Goal: Task Accomplishment & Management: Manage account settings

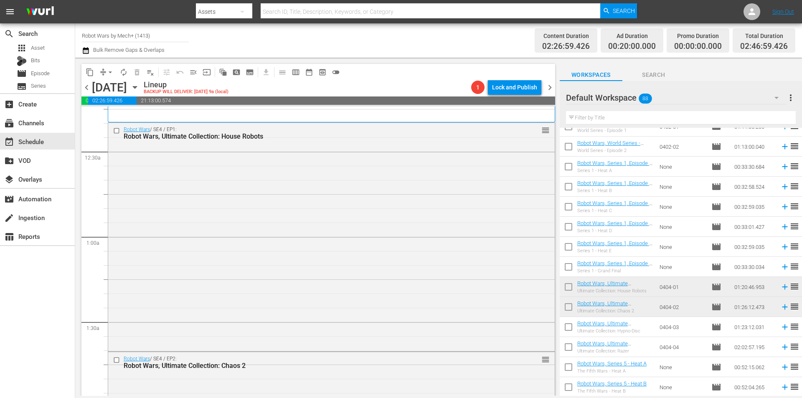
scroll to position [42, 0]
click at [84, 90] on span "chevron_left" at bounding box center [86, 87] width 10 height 10
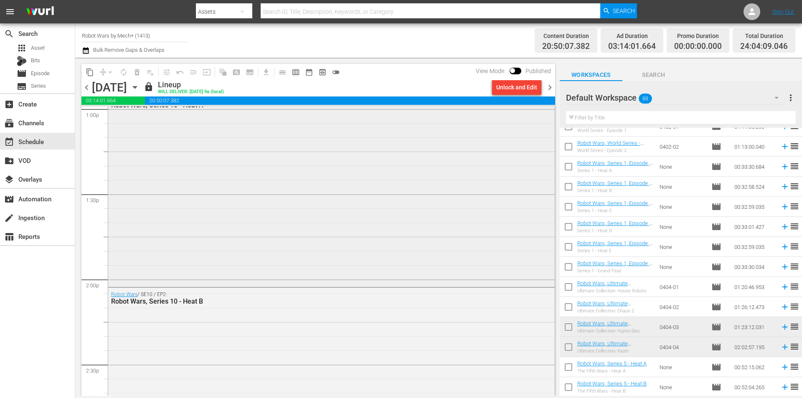
scroll to position [2214, 0]
click at [551, 87] on span "chevron_right" at bounding box center [550, 87] width 10 height 10
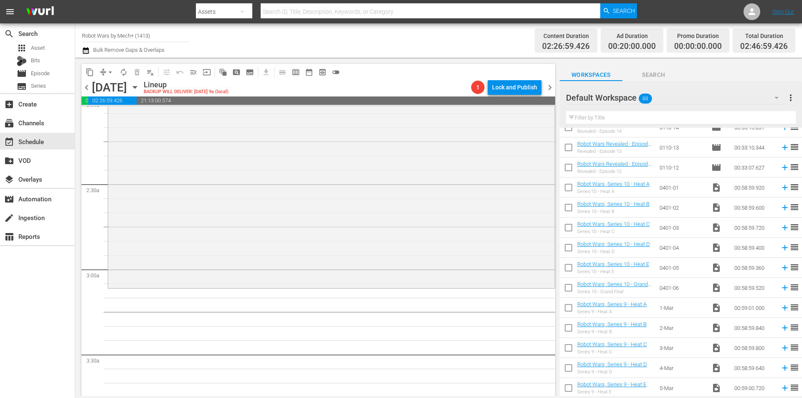
scroll to position [1295, 0]
click at [570, 288] on input "checkbox" at bounding box center [569, 289] width 18 height 18
checkbox input "true"
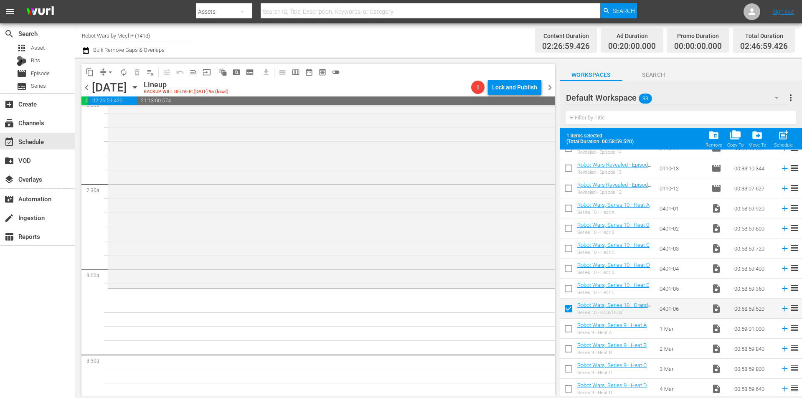
click at [570, 288] on input "checkbox" at bounding box center [569, 291] width 18 height 18
checkbox input "true"
click at [569, 264] on input "checkbox" at bounding box center [569, 271] width 18 height 18
checkbox input "true"
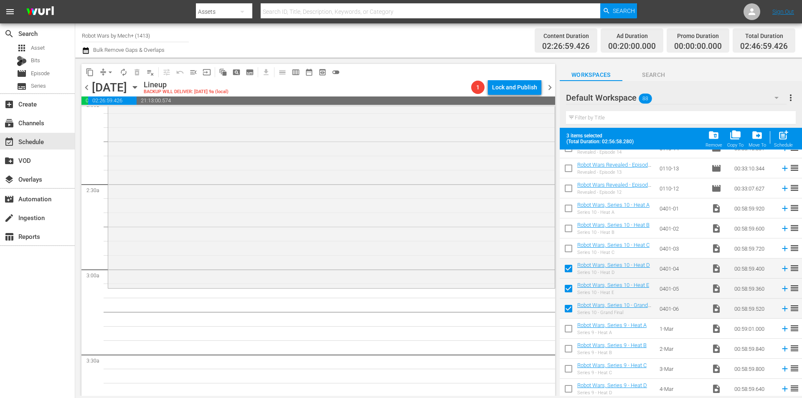
drag, startPoint x: 568, startPoint y: 246, endPoint x: 568, endPoint y: 227, distance: 18.4
click at [568, 245] on input "checkbox" at bounding box center [569, 250] width 18 height 18
checkbox input "true"
drag, startPoint x: 568, startPoint y: 224, endPoint x: 567, endPoint y: 214, distance: 10.0
click at [568, 224] on input "checkbox" at bounding box center [569, 230] width 18 height 18
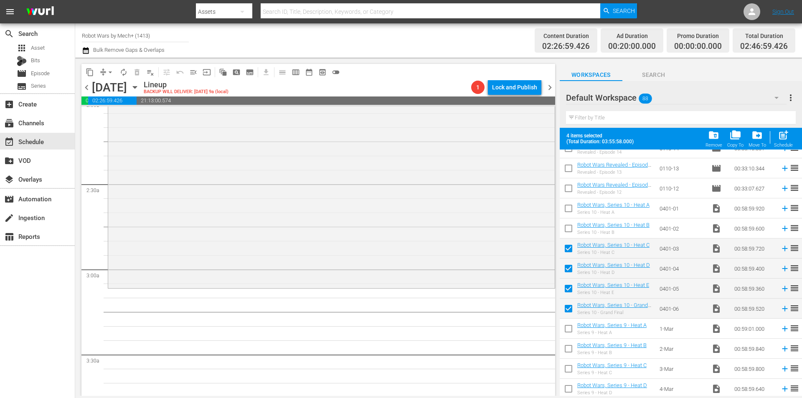
checkbox input "true"
click at [567, 210] on input "checkbox" at bounding box center [569, 210] width 18 height 18
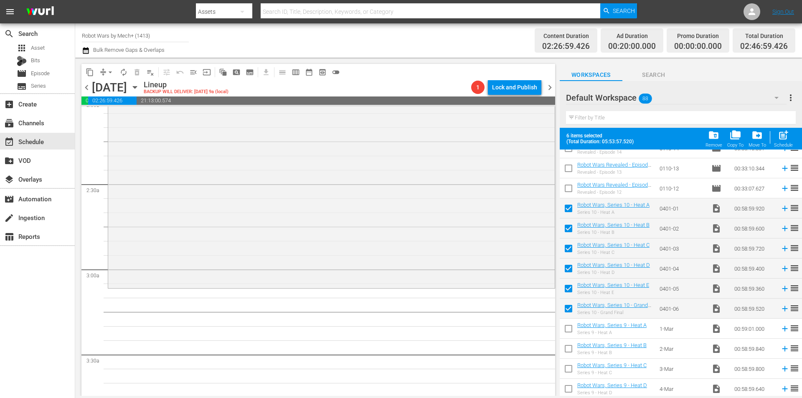
click at [780, 142] on div "post_add Schedule" at bounding box center [783, 139] width 19 height 18
checkbox input "false"
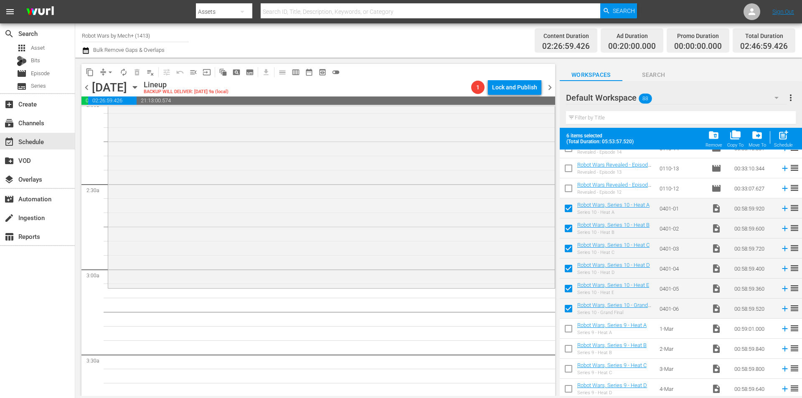
checkbox input "false"
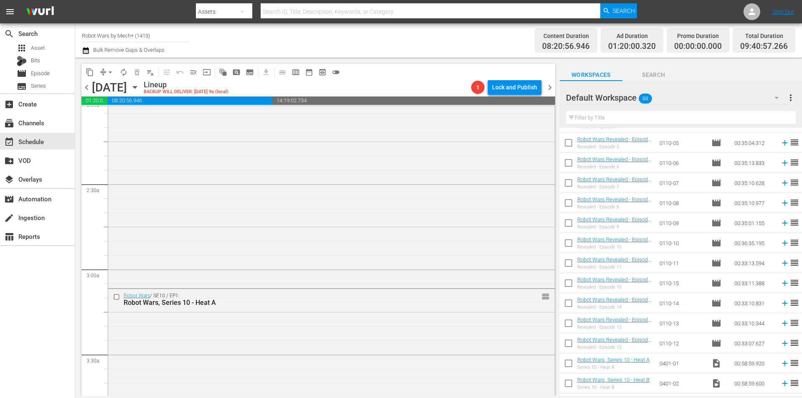
scroll to position [1086, 0]
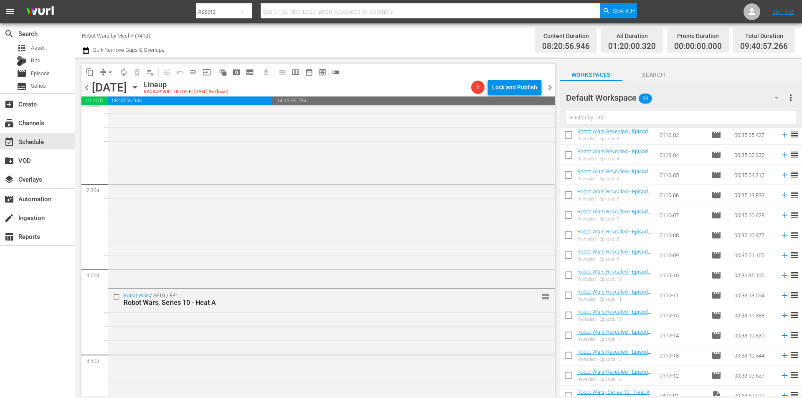
click at [566, 296] on input "checkbox" at bounding box center [569, 297] width 18 height 18
checkbox input "true"
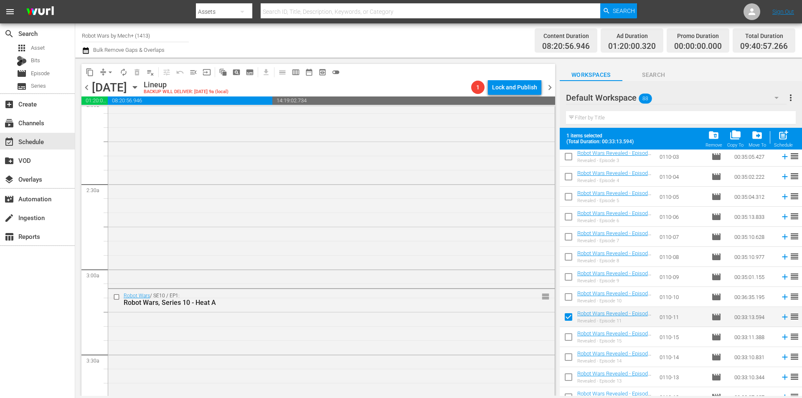
click at [566, 296] on input "checkbox" at bounding box center [569, 299] width 18 height 18
checkbox input "true"
click at [566, 274] on input "checkbox" at bounding box center [569, 279] width 18 height 18
checkbox input "true"
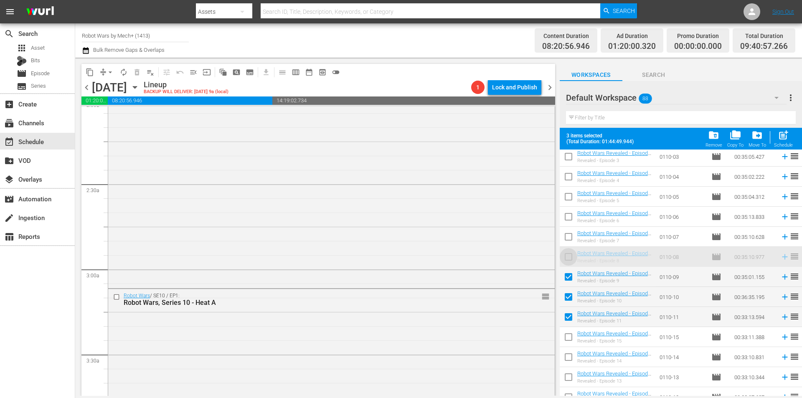
click at [570, 235] on input "checkbox" at bounding box center [569, 239] width 18 height 18
checkbox input "true"
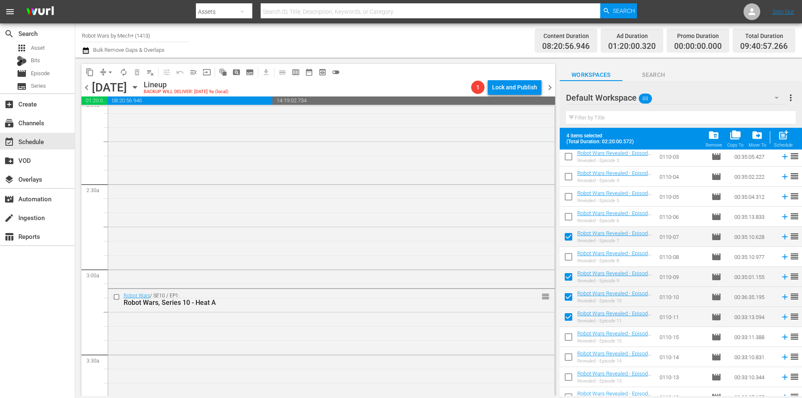
click at [570, 218] on input "checkbox" at bounding box center [569, 219] width 18 height 18
checkbox input "true"
click at [569, 196] on input "checkbox" at bounding box center [569, 199] width 18 height 18
checkbox input "true"
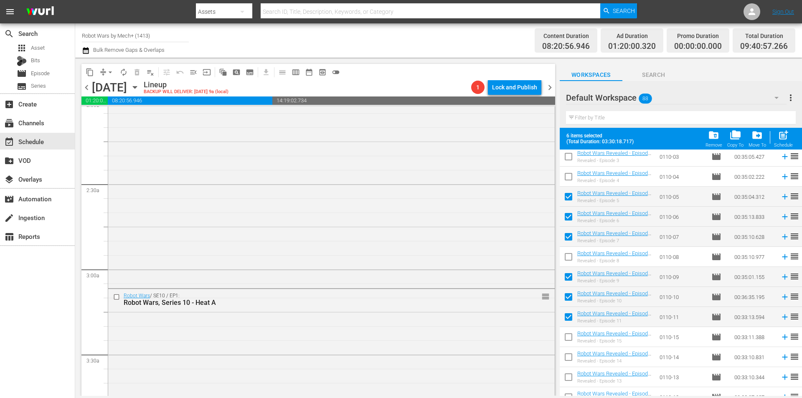
click at [568, 176] on input "checkbox" at bounding box center [569, 179] width 18 height 18
checkbox input "true"
click at [569, 156] on input "checkbox" at bounding box center [569, 159] width 18 height 18
checkbox input "true"
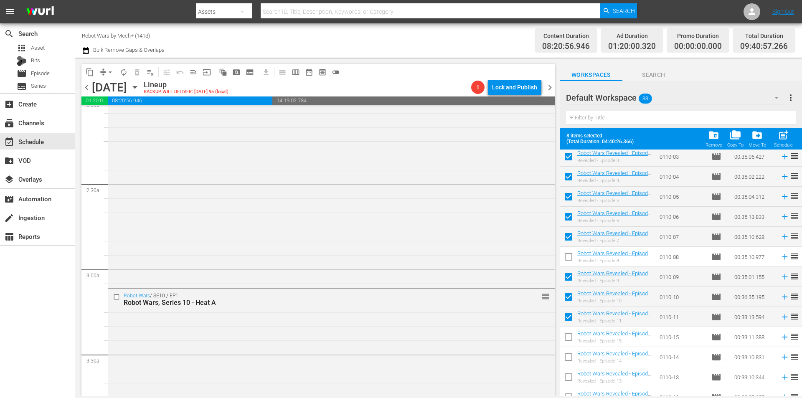
click at [569, 255] on input "checkbox" at bounding box center [569, 259] width 18 height 18
checkbox input "true"
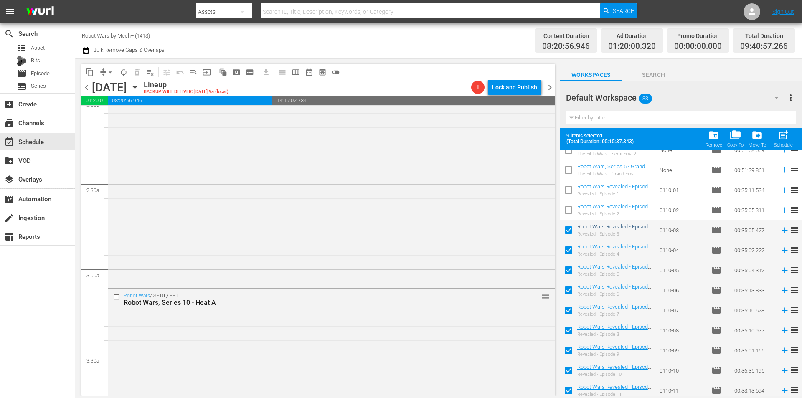
scroll to position [1003, 0]
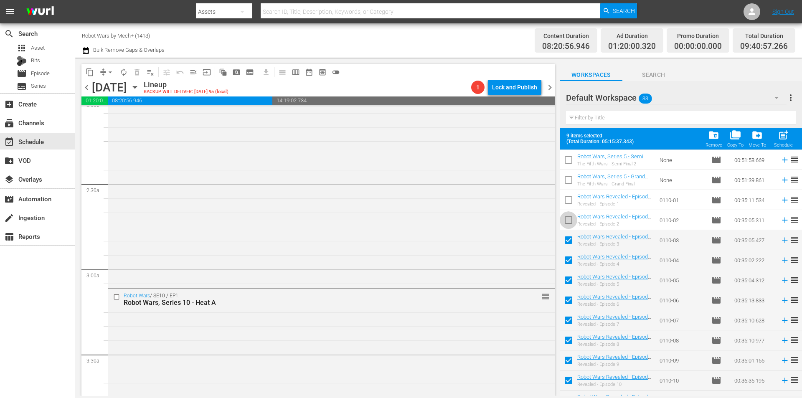
click at [567, 216] on input "checkbox" at bounding box center [569, 222] width 18 height 18
checkbox input "true"
drag, startPoint x: 568, startPoint y: 196, endPoint x: 598, endPoint y: 196, distance: 30.1
click at [569, 196] on input "checkbox" at bounding box center [569, 202] width 18 height 18
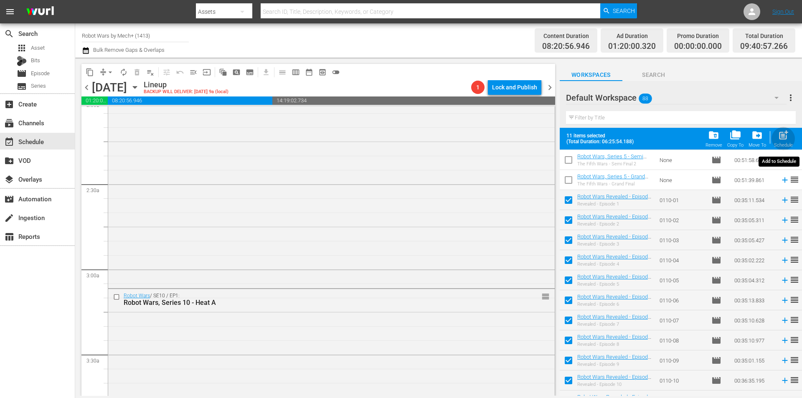
click at [780, 138] on span "post_add" at bounding box center [783, 135] width 11 height 11
checkbox input "false"
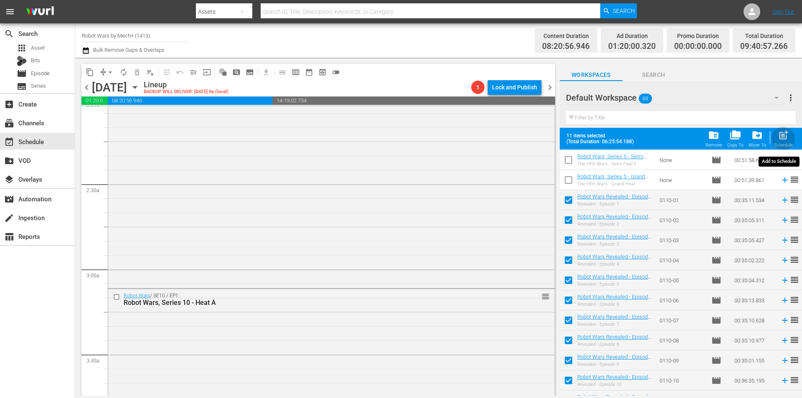
checkbox input "false"
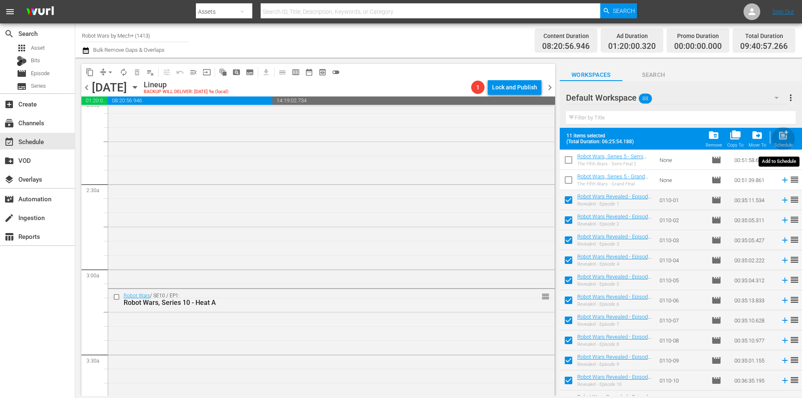
checkbox input "false"
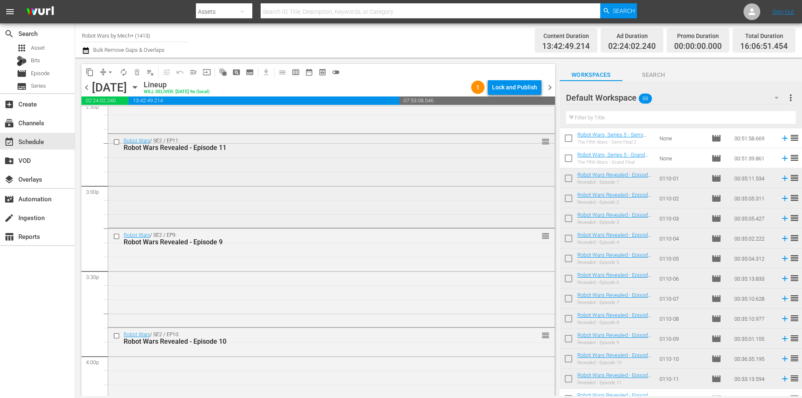
scroll to position [2479, 0]
click at [279, 203] on div "Delete Event" at bounding box center [295, 205] width 66 height 11
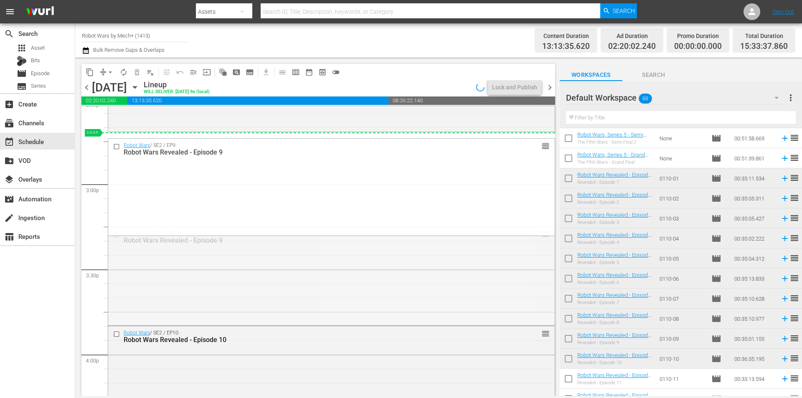
drag, startPoint x: 539, startPoint y: 232, endPoint x: 525, endPoint y: 135, distance: 97.6
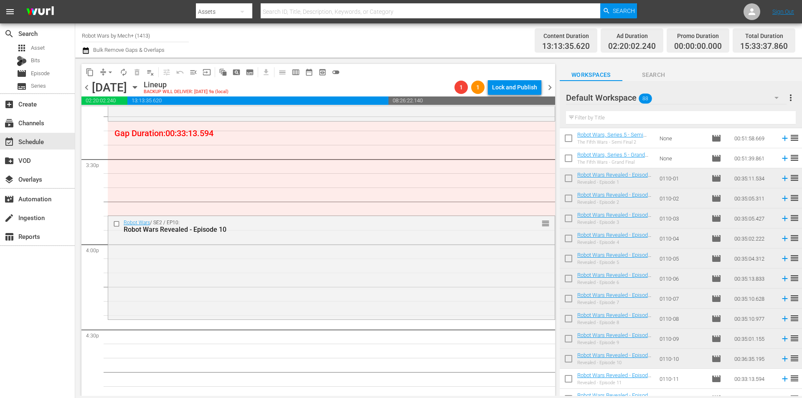
scroll to position [2563, 0]
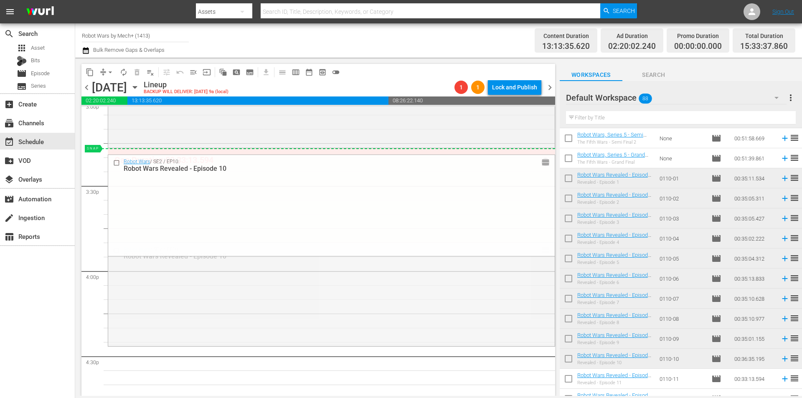
drag, startPoint x: 537, startPoint y: 247, endPoint x: 534, endPoint y: 153, distance: 94.9
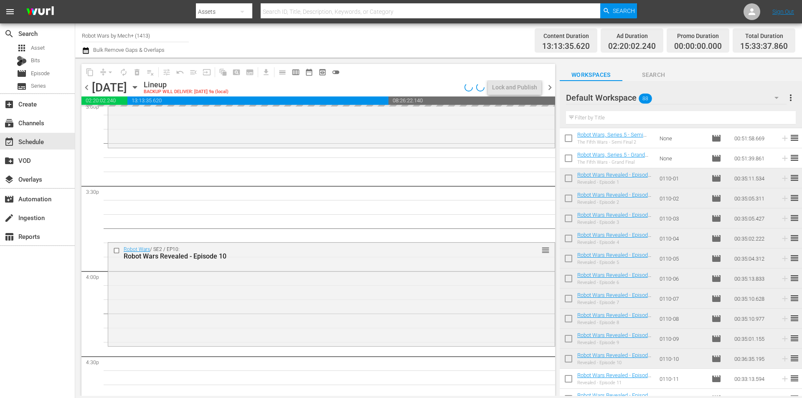
scroll to position [1170, 0]
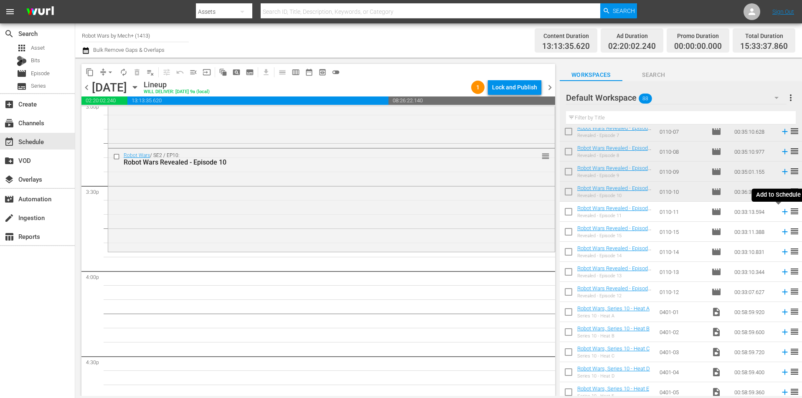
click at [780, 212] on icon at bounding box center [784, 211] width 9 height 9
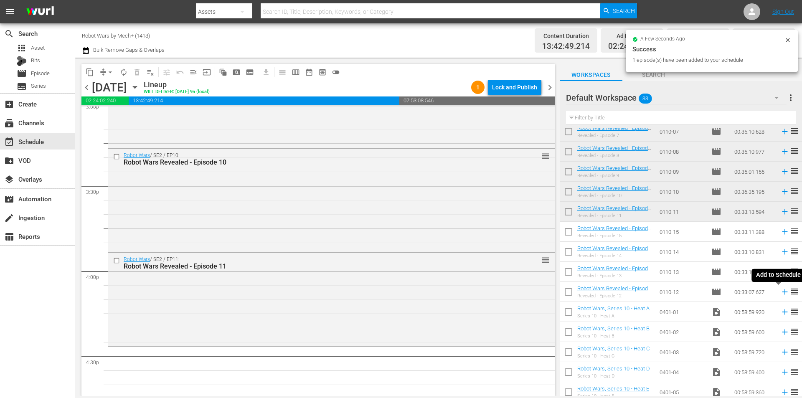
click at [780, 292] on icon at bounding box center [784, 291] width 9 height 9
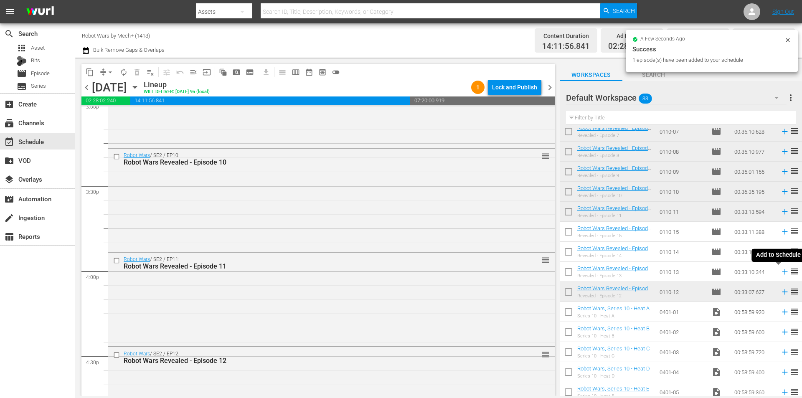
click at [782, 273] on icon at bounding box center [784, 271] width 5 height 5
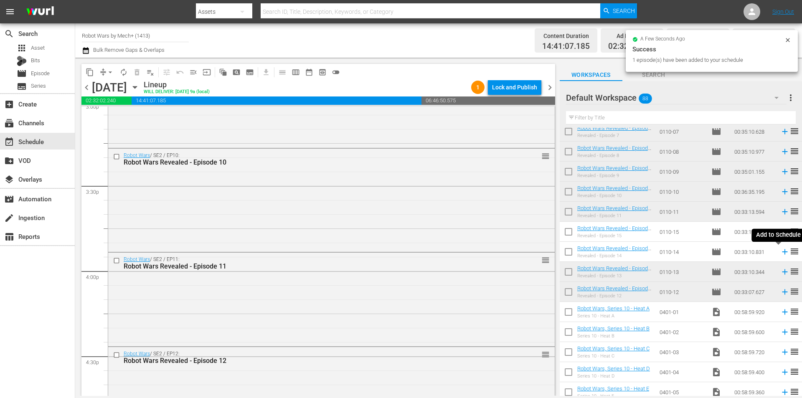
click at [780, 252] on icon at bounding box center [784, 251] width 9 height 9
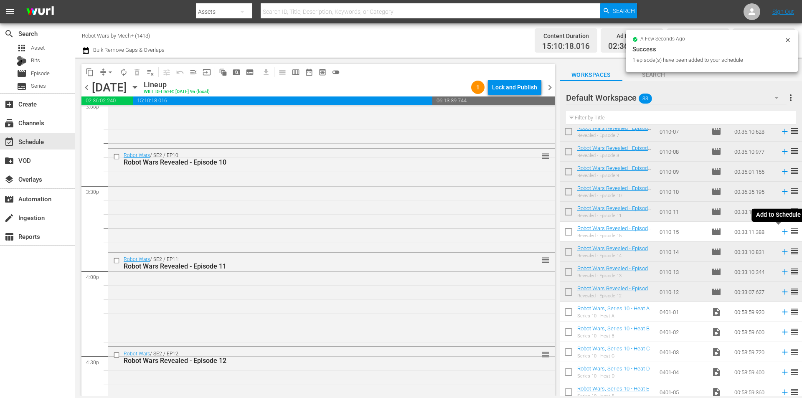
click at [780, 231] on icon at bounding box center [784, 231] width 9 height 9
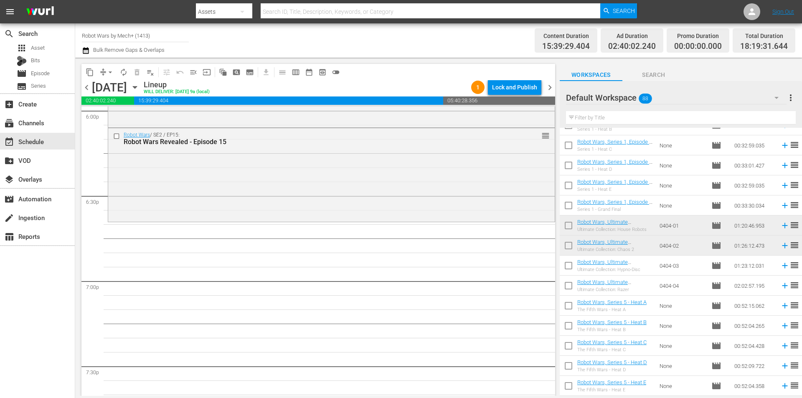
scroll to position [543, 0]
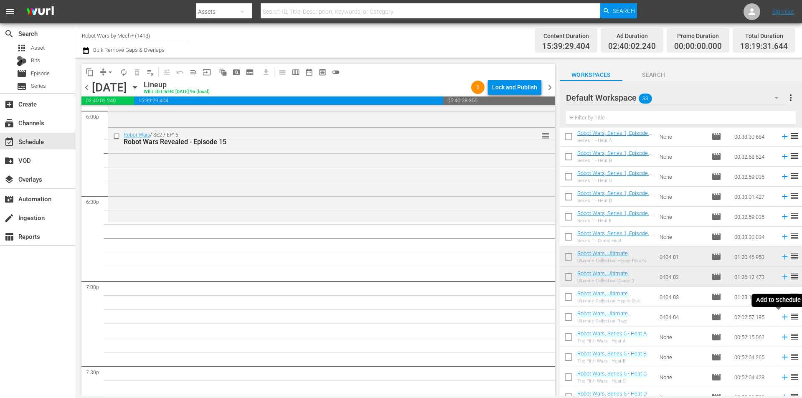
click at [782, 318] on icon at bounding box center [784, 317] width 5 height 5
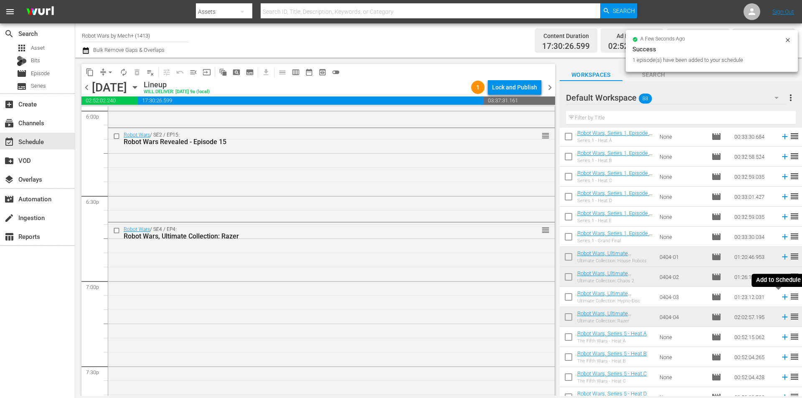
click at [782, 296] on icon at bounding box center [784, 297] width 5 height 5
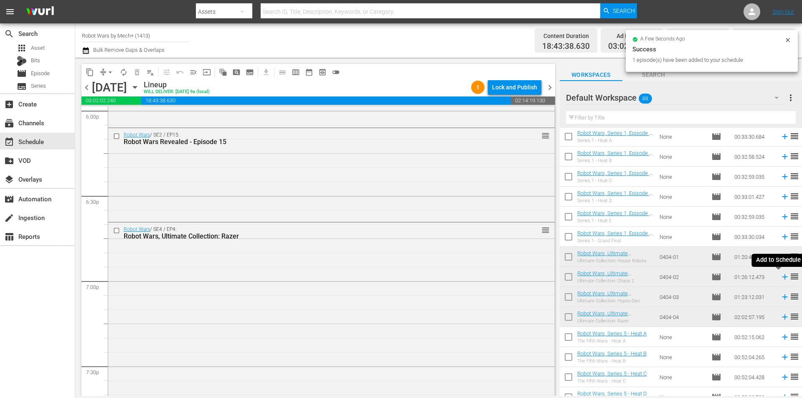
click at [782, 277] on icon at bounding box center [784, 277] width 5 height 5
click at [782, 256] on icon at bounding box center [784, 256] width 5 height 5
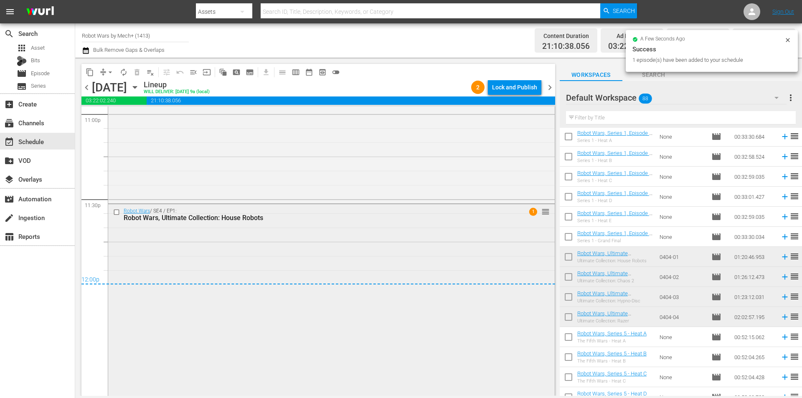
scroll to position [3950, 0]
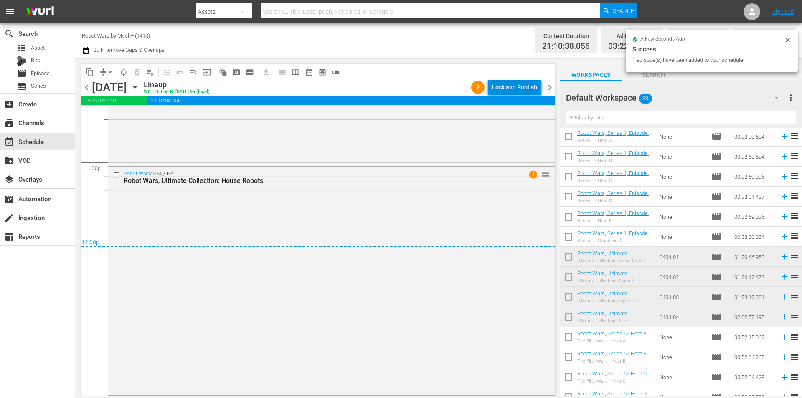
click at [515, 85] on div "Lock and Publish" at bounding box center [514, 87] width 45 height 15
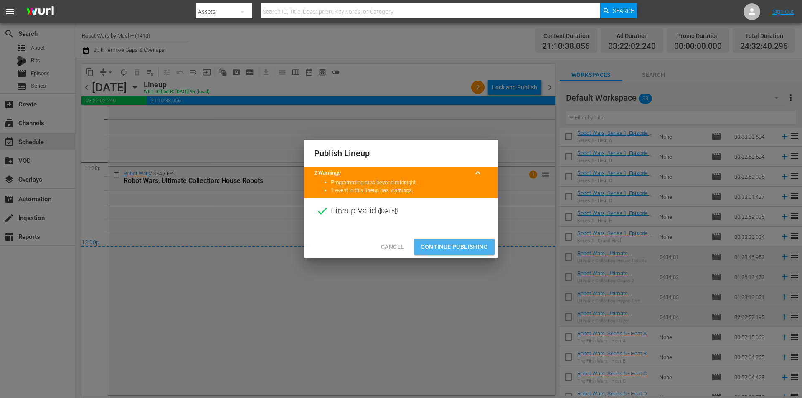
click at [450, 243] on span "Continue Publishing" at bounding box center [454, 247] width 67 height 10
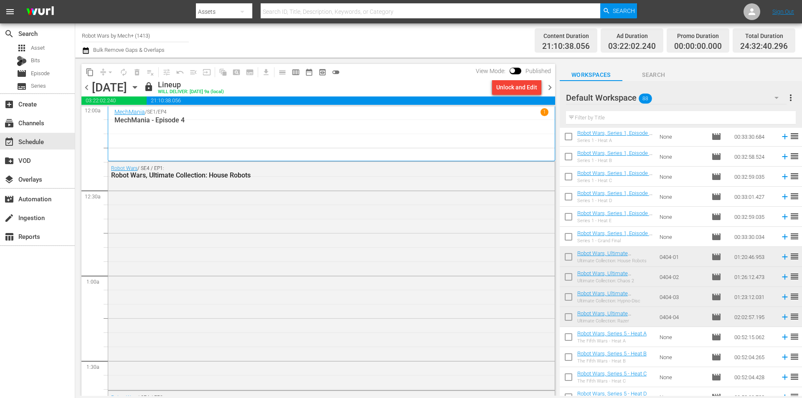
scroll to position [0, 0]
click at [554, 87] on span "chevron_right" at bounding box center [550, 87] width 10 height 10
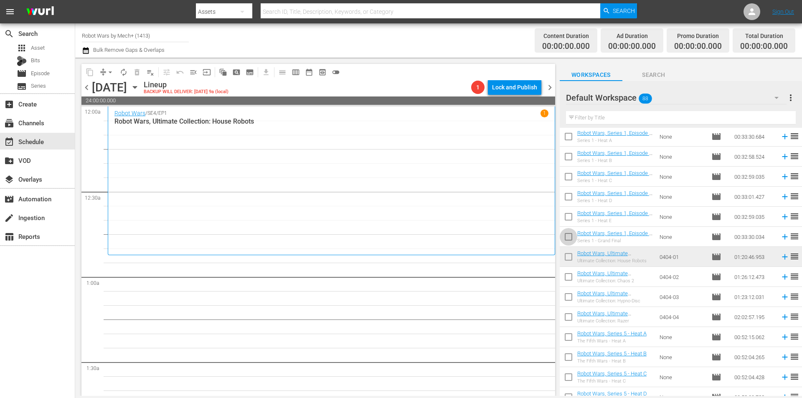
click at [570, 239] on input "checkbox" at bounding box center [569, 239] width 18 height 18
checkbox input "true"
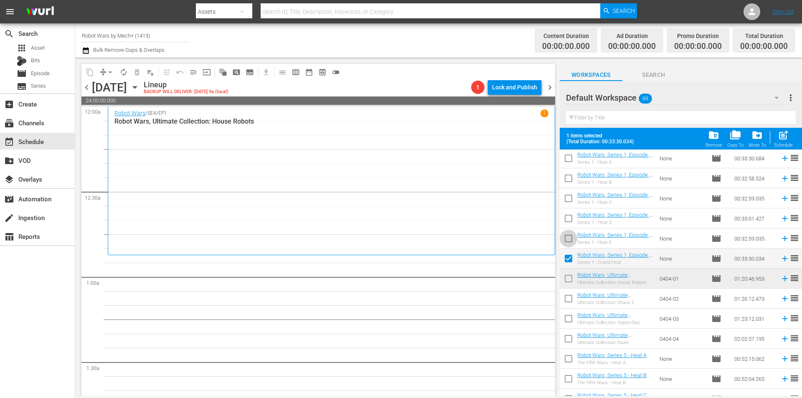
click at [570, 239] on input "checkbox" at bounding box center [569, 240] width 18 height 18
checkbox input "true"
click at [569, 219] on input "checkbox" at bounding box center [569, 220] width 18 height 18
checkbox input "true"
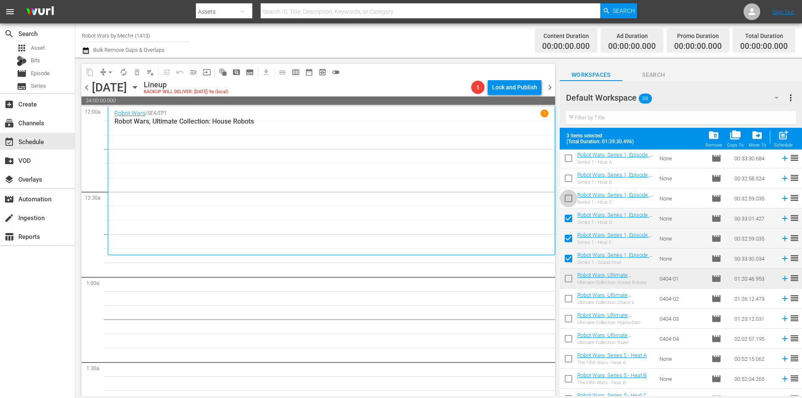
click at [566, 200] on input "checkbox" at bounding box center [569, 200] width 18 height 18
checkbox input "true"
click at [567, 179] on input "checkbox" at bounding box center [569, 180] width 18 height 18
checkbox input "true"
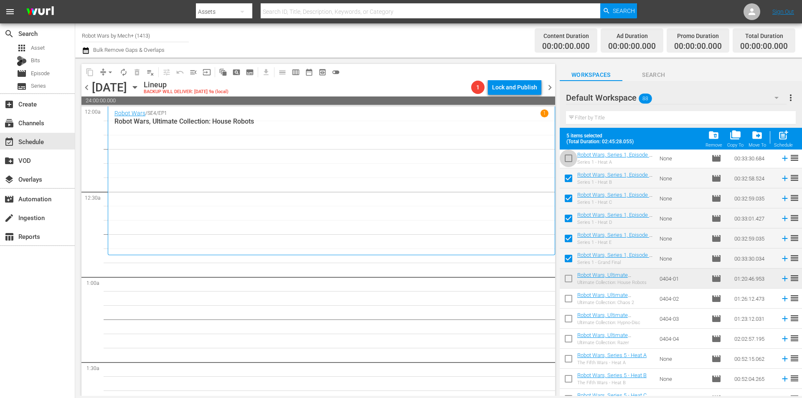
click at [568, 160] on input "checkbox" at bounding box center [569, 160] width 18 height 18
click at [784, 137] on span "post_add" at bounding box center [783, 135] width 11 height 11
checkbox input "false"
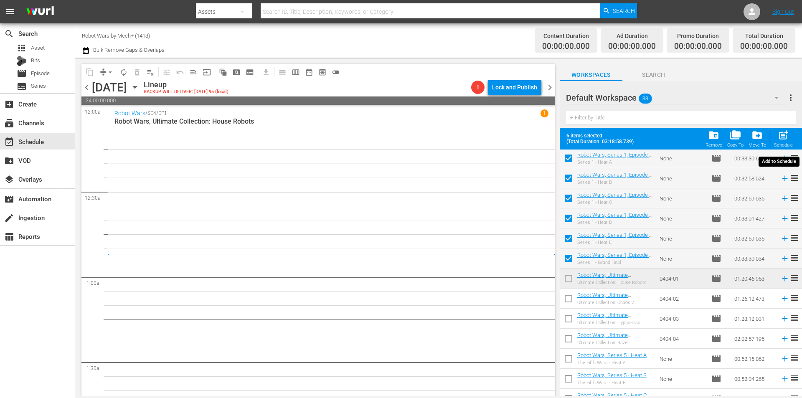
checkbox input "false"
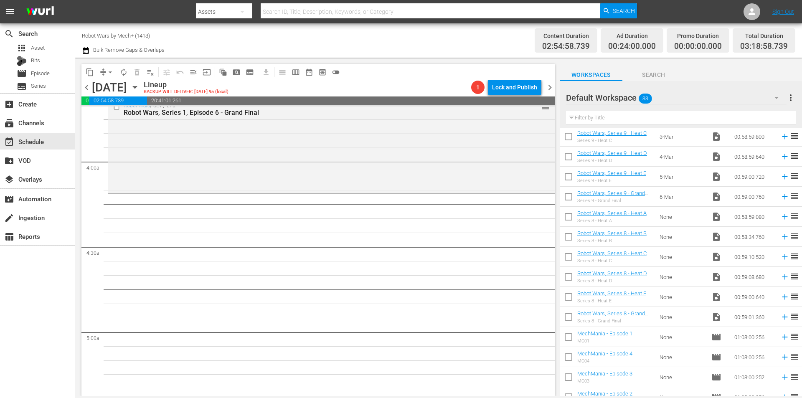
scroll to position [1516, 0]
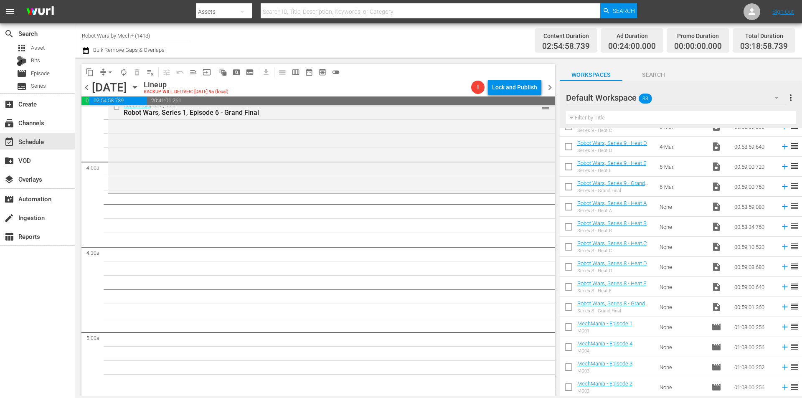
click at [571, 208] on input "checkbox" at bounding box center [569, 209] width 18 height 18
checkbox input "true"
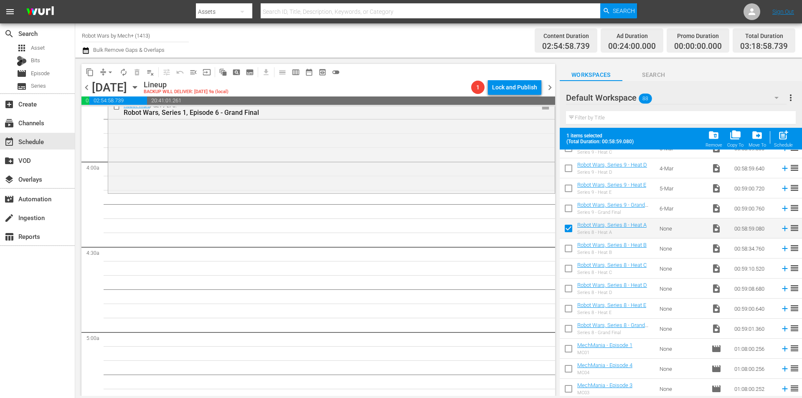
click at [573, 248] on input "checkbox" at bounding box center [569, 250] width 18 height 18
checkbox input "true"
click at [565, 269] on input "checkbox" at bounding box center [569, 271] width 18 height 18
checkbox input "true"
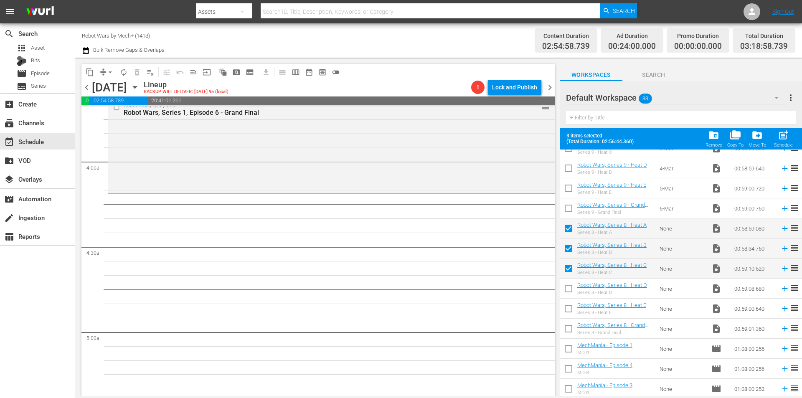
click at [784, 142] on div "post_add Schedule" at bounding box center [783, 139] width 19 height 18
checkbox input "false"
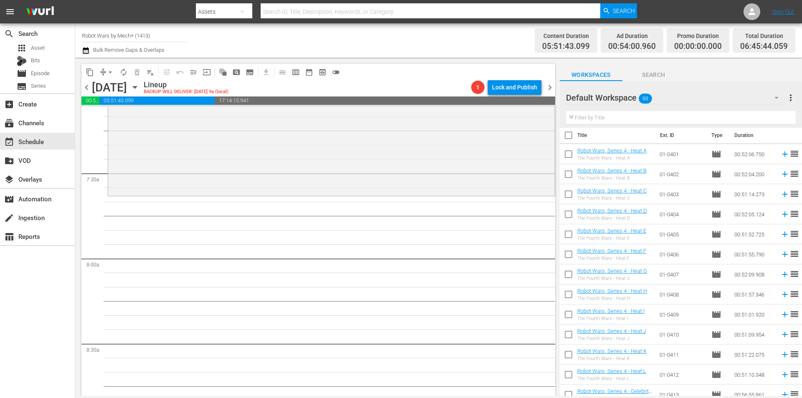
scroll to position [0, 0]
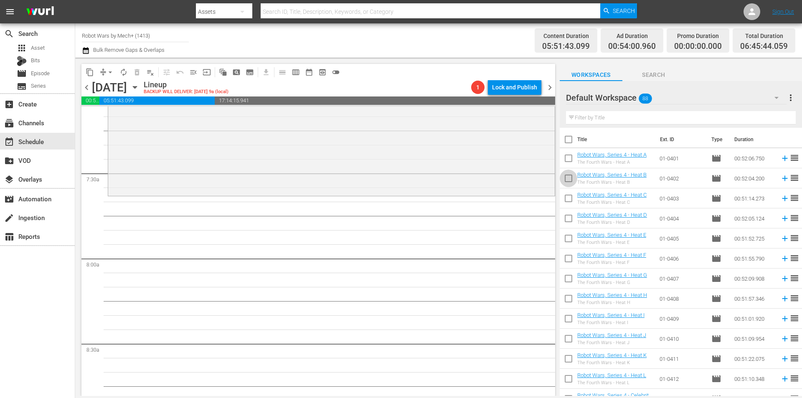
click at [569, 178] on input "checkbox" at bounding box center [569, 180] width 18 height 18
checkbox input "true"
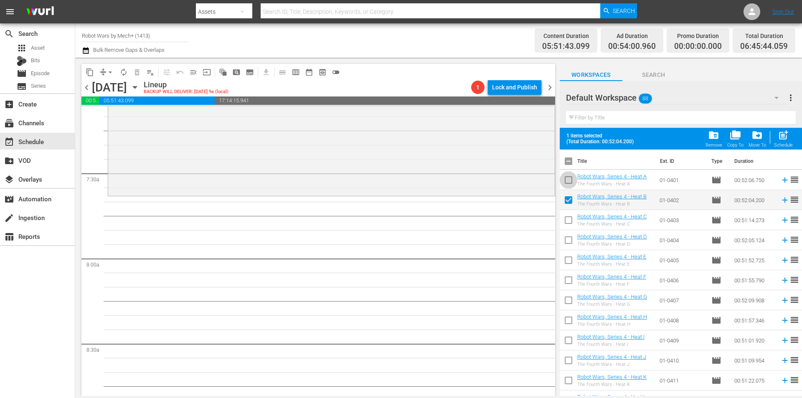
click at [569, 178] on input "checkbox" at bounding box center [569, 182] width 18 height 18
checkbox input "true"
click at [568, 216] on input "checkbox" at bounding box center [569, 222] width 18 height 18
checkbox input "true"
click at [568, 237] on input "checkbox" at bounding box center [569, 242] width 18 height 18
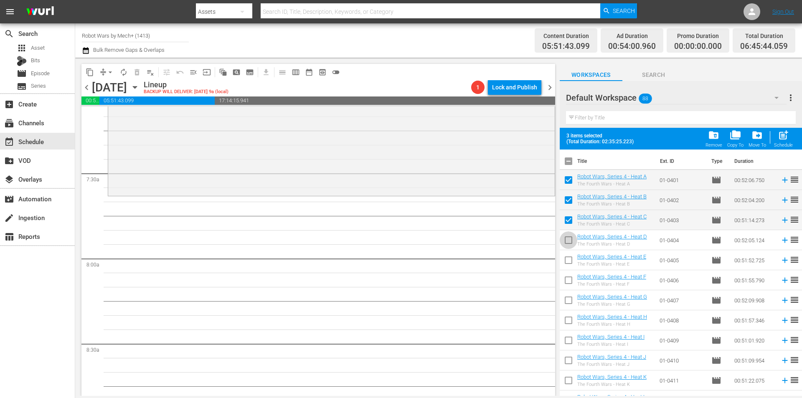
checkbox input "true"
click at [570, 261] on input "checkbox" at bounding box center [569, 262] width 18 height 18
checkbox input "true"
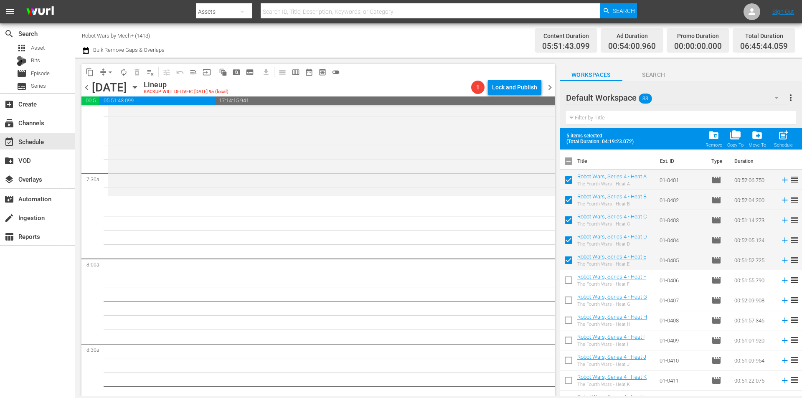
click at [569, 280] on input "checkbox" at bounding box center [569, 282] width 18 height 18
checkbox input "true"
click at [570, 300] on input "checkbox" at bounding box center [569, 302] width 18 height 18
checkbox input "true"
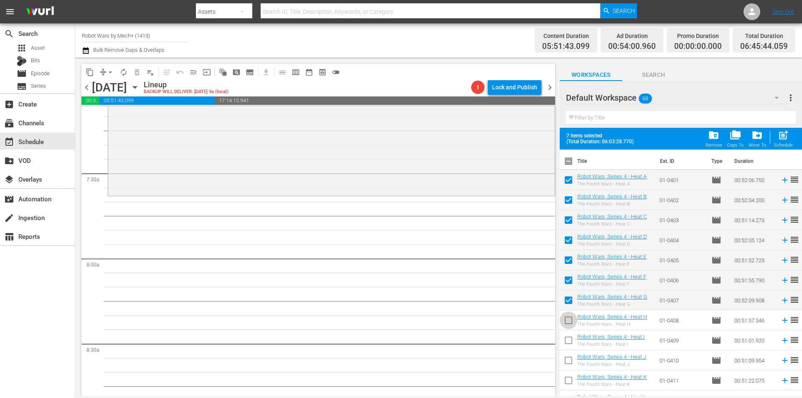
click at [571, 314] on input "checkbox" at bounding box center [569, 322] width 18 height 18
checkbox input "true"
click at [569, 340] on input "checkbox" at bounding box center [569, 342] width 18 height 18
checkbox input "true"
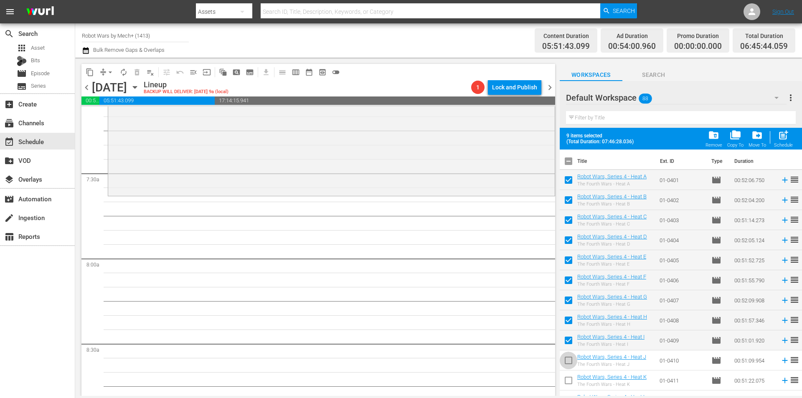
click at [570, 362] on input "checkbox" at bounding box center [569, 362] width 18 height 18
checkbox input "true"
click at [569, 380] on input "checkbox" at bounding box center [569, 383] width 18 height 18
checkbox input "true"
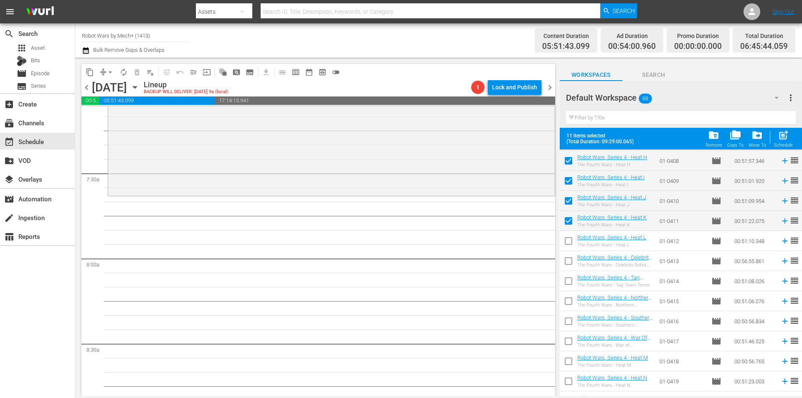
scroll to position [167, 0]
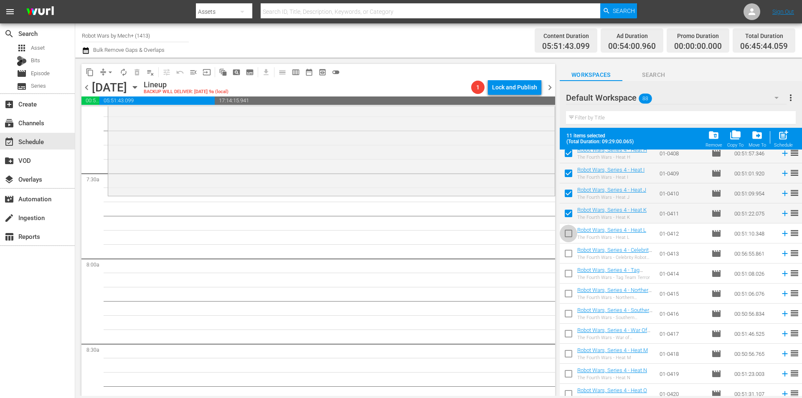
click at [568, 233] on input "checkbox" at bounding box center [569, 235] width 18 height 18
checkbox input "true"
click at [567, 252] on input "checkbox" at bounding box center [569, 256] width 18 height 18
checkbox input "true"
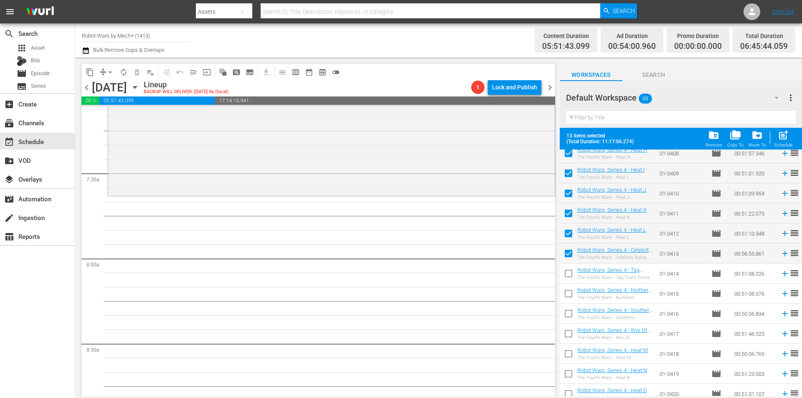
click at [567, 274] on input "checkbox" at bounding box center [569, 276] width 18 height 18
checkbox input "true"
click at [568, 294] on input "checkbox" at bounding box center [569, 296] width 18 height 18
checkbox input "true"
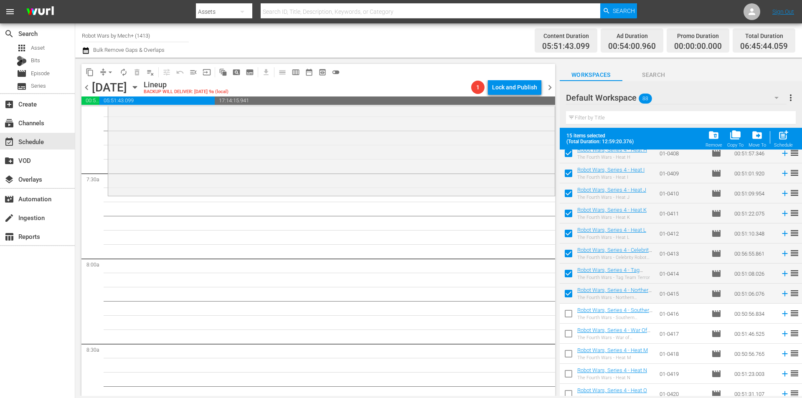
click at [568, 313] on input "checkbox" at bounding box center [569, 316] width 18 height 18
checkbox input "true"
click at [569, 333] on input "checkbox" at bounding box center [569, 336] width 18 height 18
checkbox input "true"
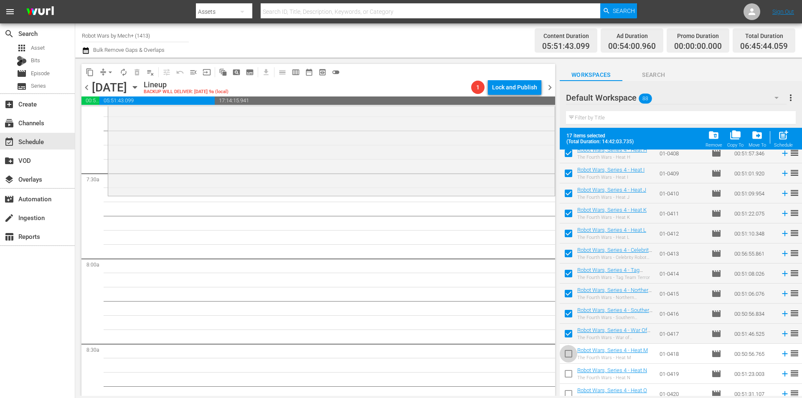
click at [570, 352] on input "checkbox" at bounding box center [569, 356] width 18 height 18
checkbox input "true"
click at [569, 370] on input "checkbox" at bounding box center [569, 376] width 18 height 18
checkbox input "true"
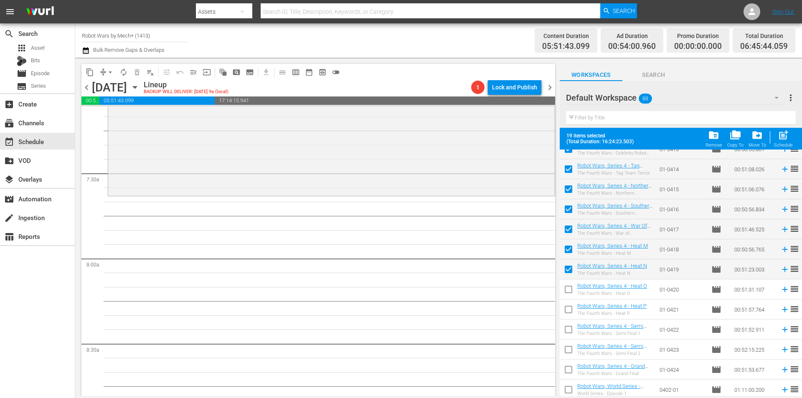
scroll to position [292, 0]
click at [567, 269] on input "checkbox" at bounding box center [569, 271] width 18 height 18
checkbox input "true"
click at [783, 137] on span "post_add" at bounding box center [783, 135] width 11 height 11
checkbox input "false"
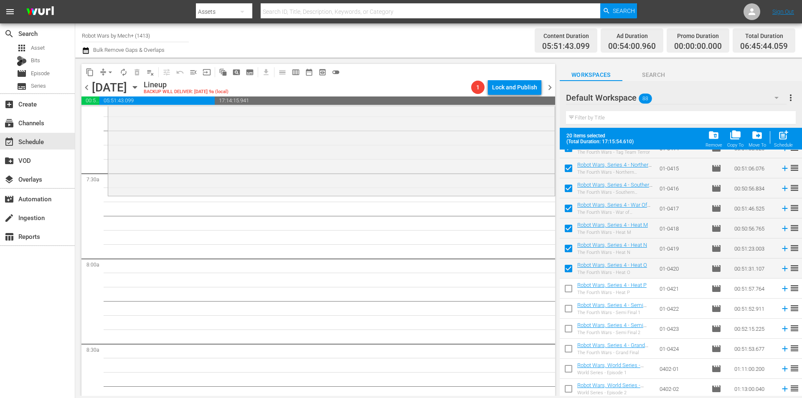
checkbox input "false"
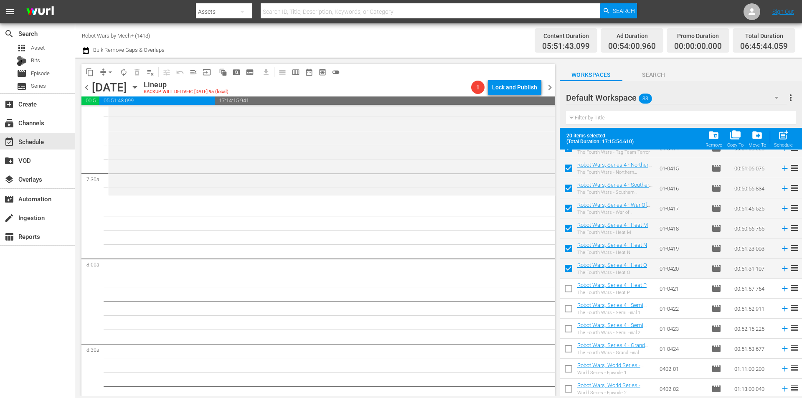
checkbox input "false"
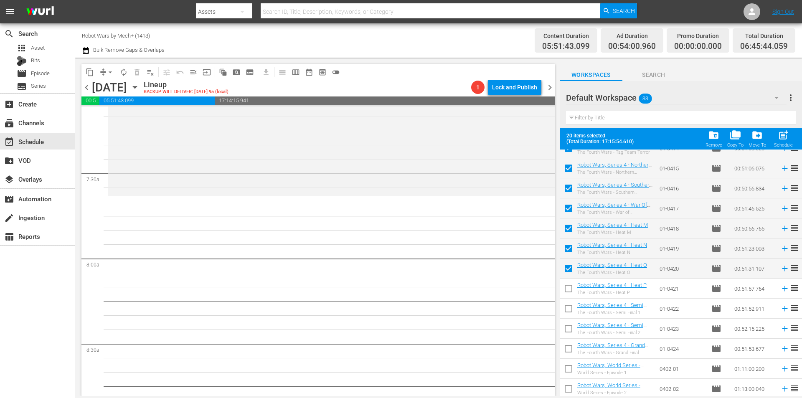
checkbox input "false"
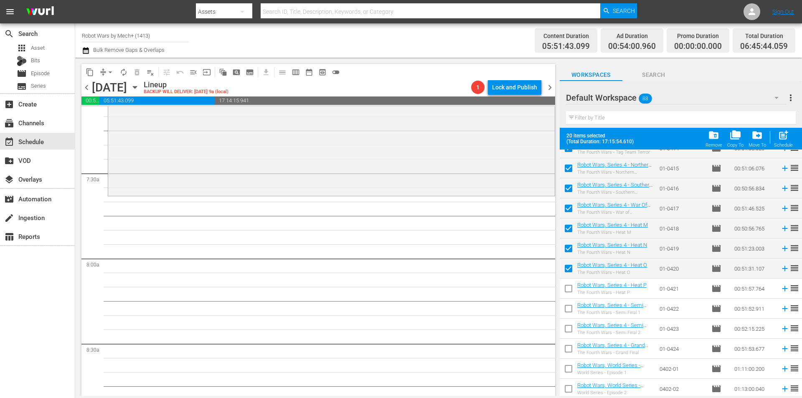
checkbox input "false"
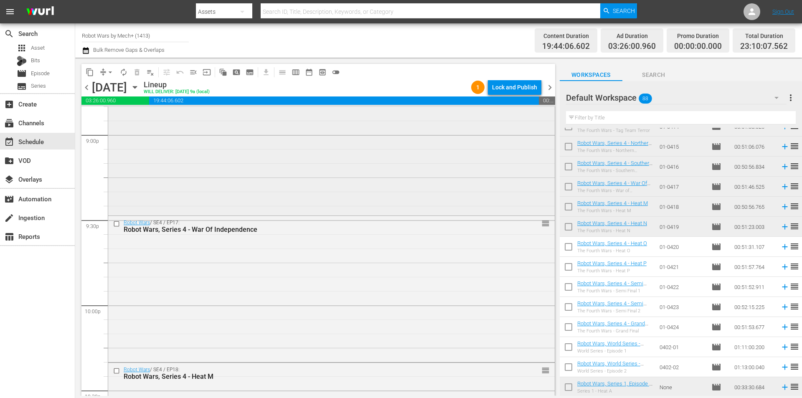
scroll to position [3809, 0]
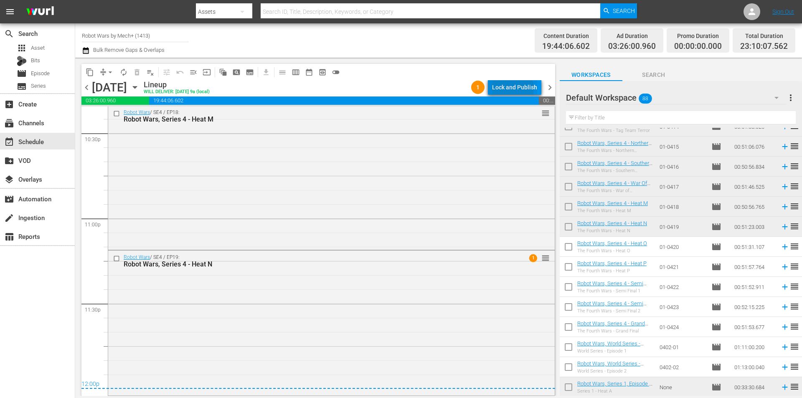
click at [506, 89] on div "Lock and Publish" at bounding box center [514, 87] width 45 height 15
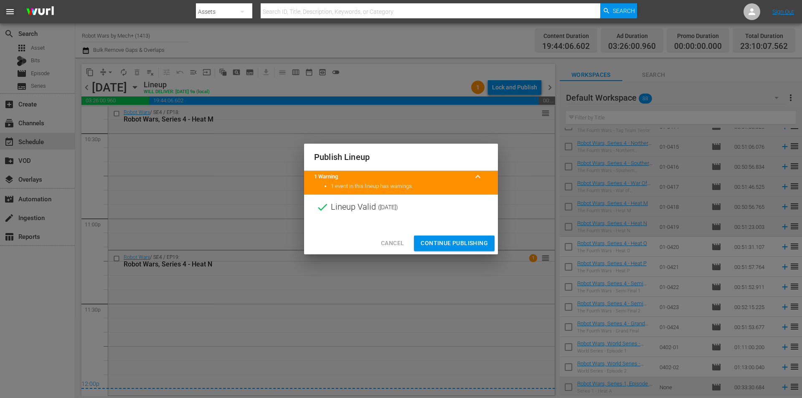
click at [459, 240] on span "Continue Publishing" at bounding box center [454, 243] width 67 height 10
